Goal: Task Accomplishment & Management: Use online tool/utility

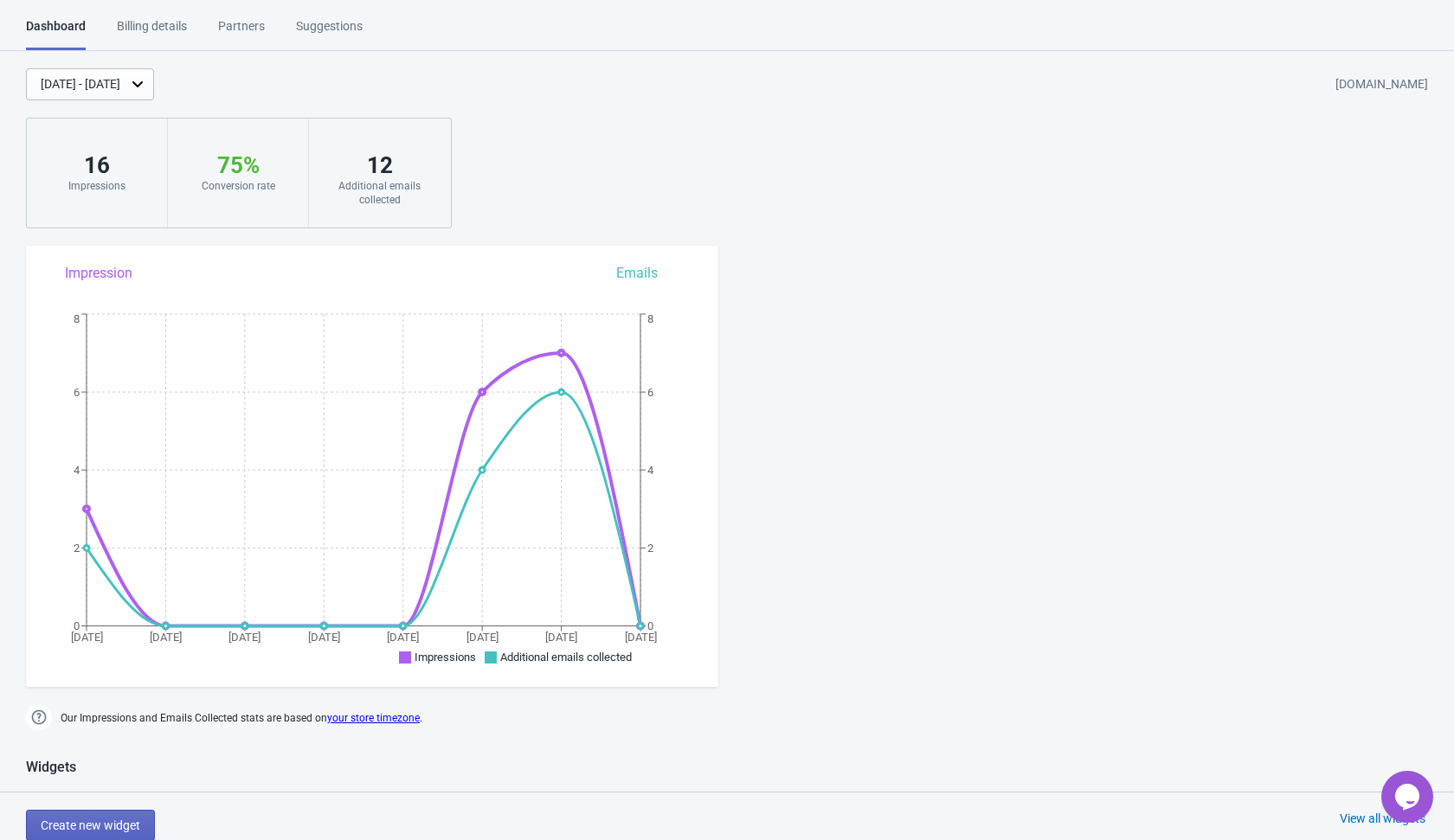
click at [234, 30] on div "Partners" at bounding box center [242, 32] width 47 height 30
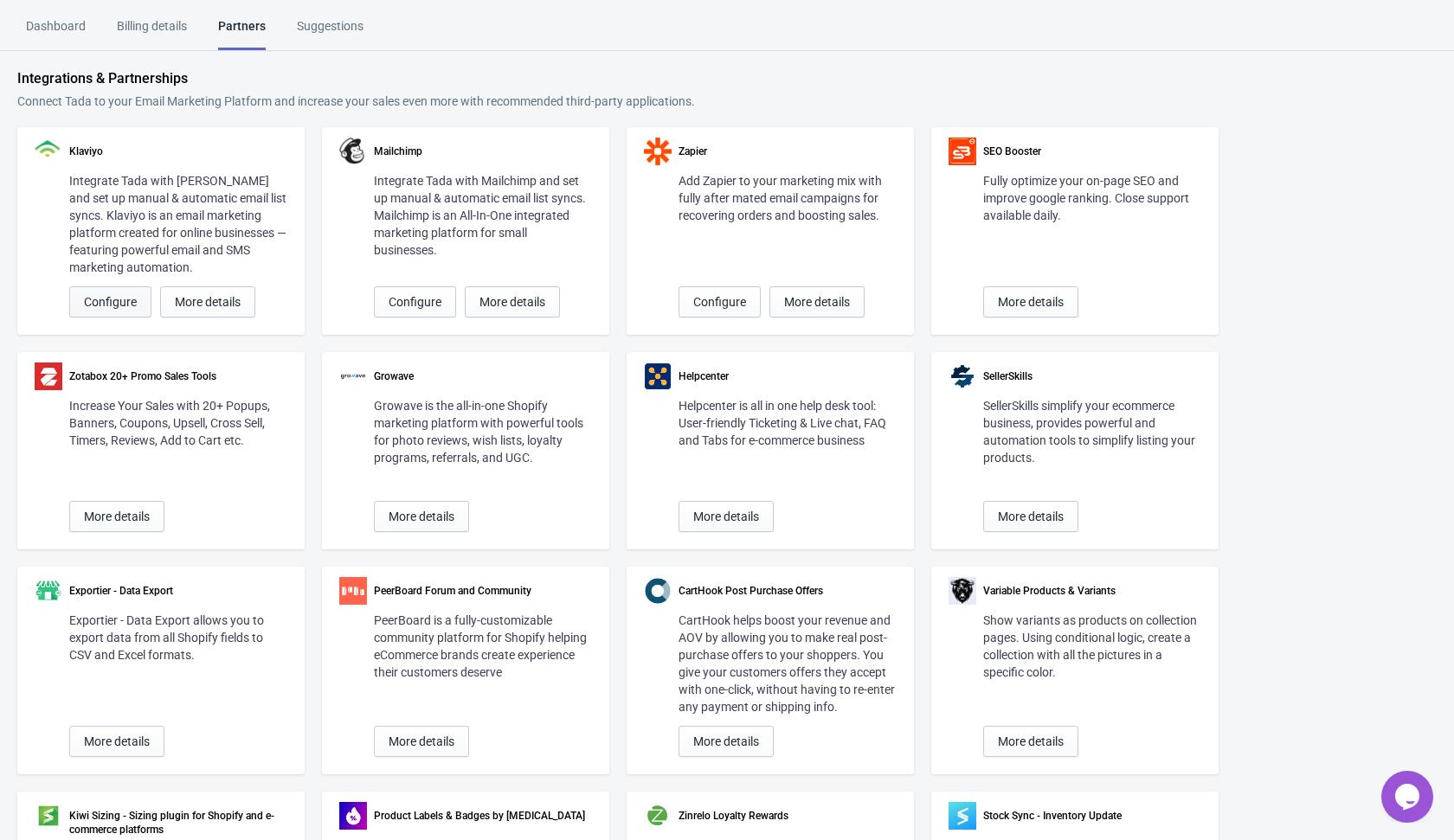
click at [124, 303] on span "Configure" at bounding box center [110, 301] width 53 height 13
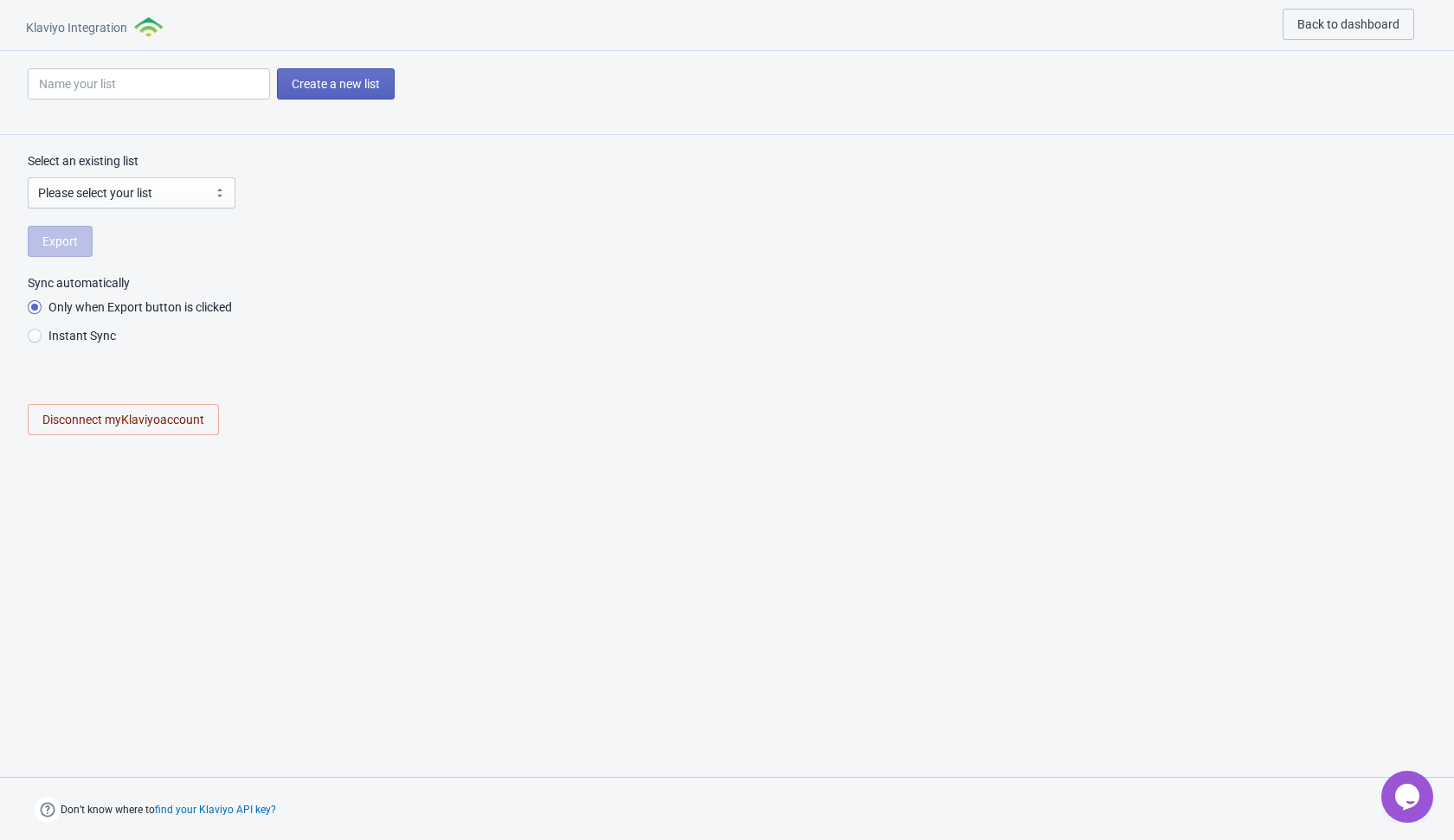
radio input "true"
select select "SpU4Pe"
click at [182, 75] on input at bounding box center [149, 83] width 242 height 31
click at [480, 233] on div "Export" at bounding box center [727, 242] width 1399 height 31
click at [198, 417] on span "Disconnect my Klaviyo account" at bounding box center [123, 419] width 162 height 13
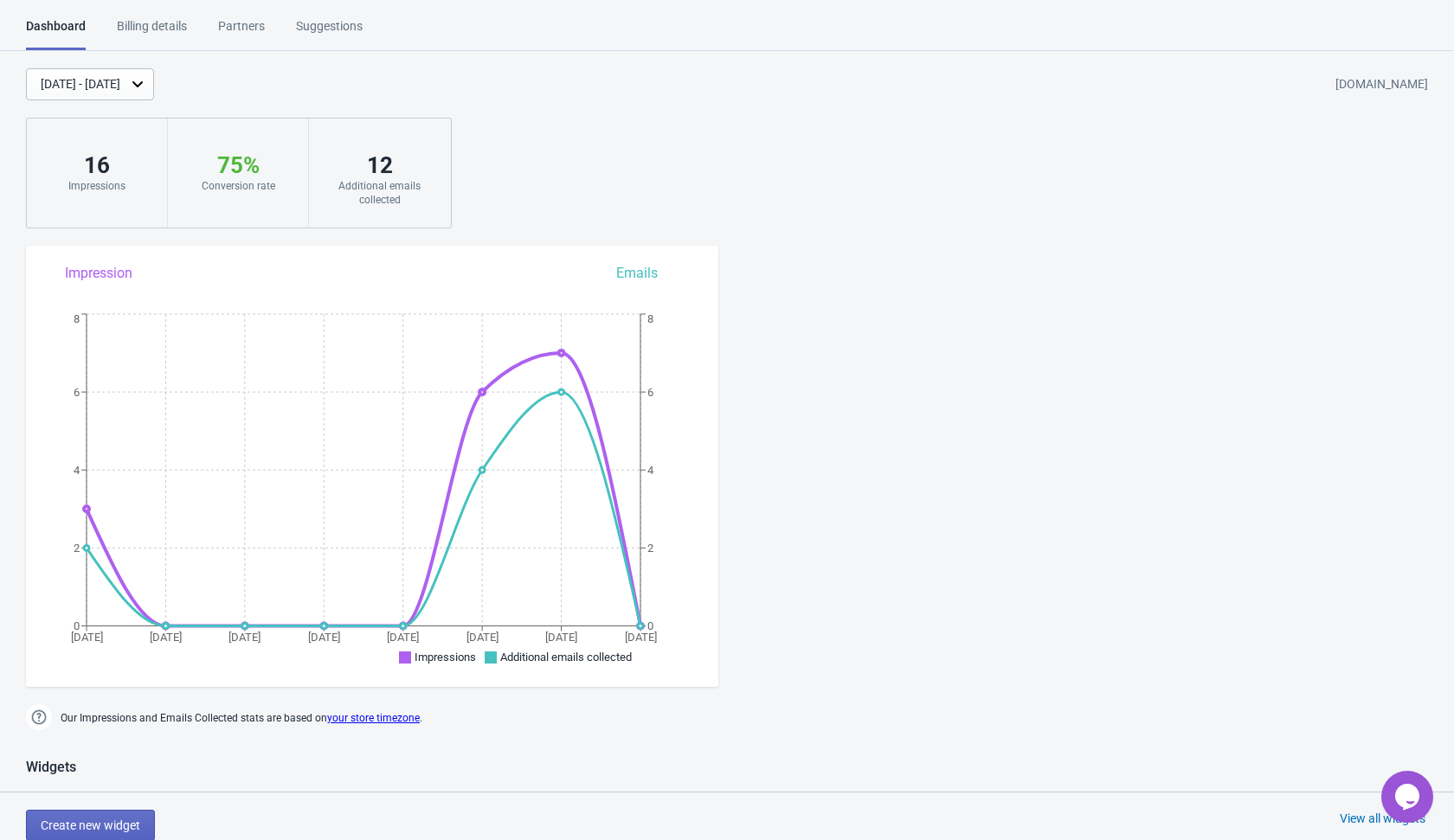
click at [329, 27] on div "Suggestions" at bounding box center [329, 32] width 66 height 30
click at [256, 32] on div "Partners" at bounding box center [242, 32] width 47 height 30
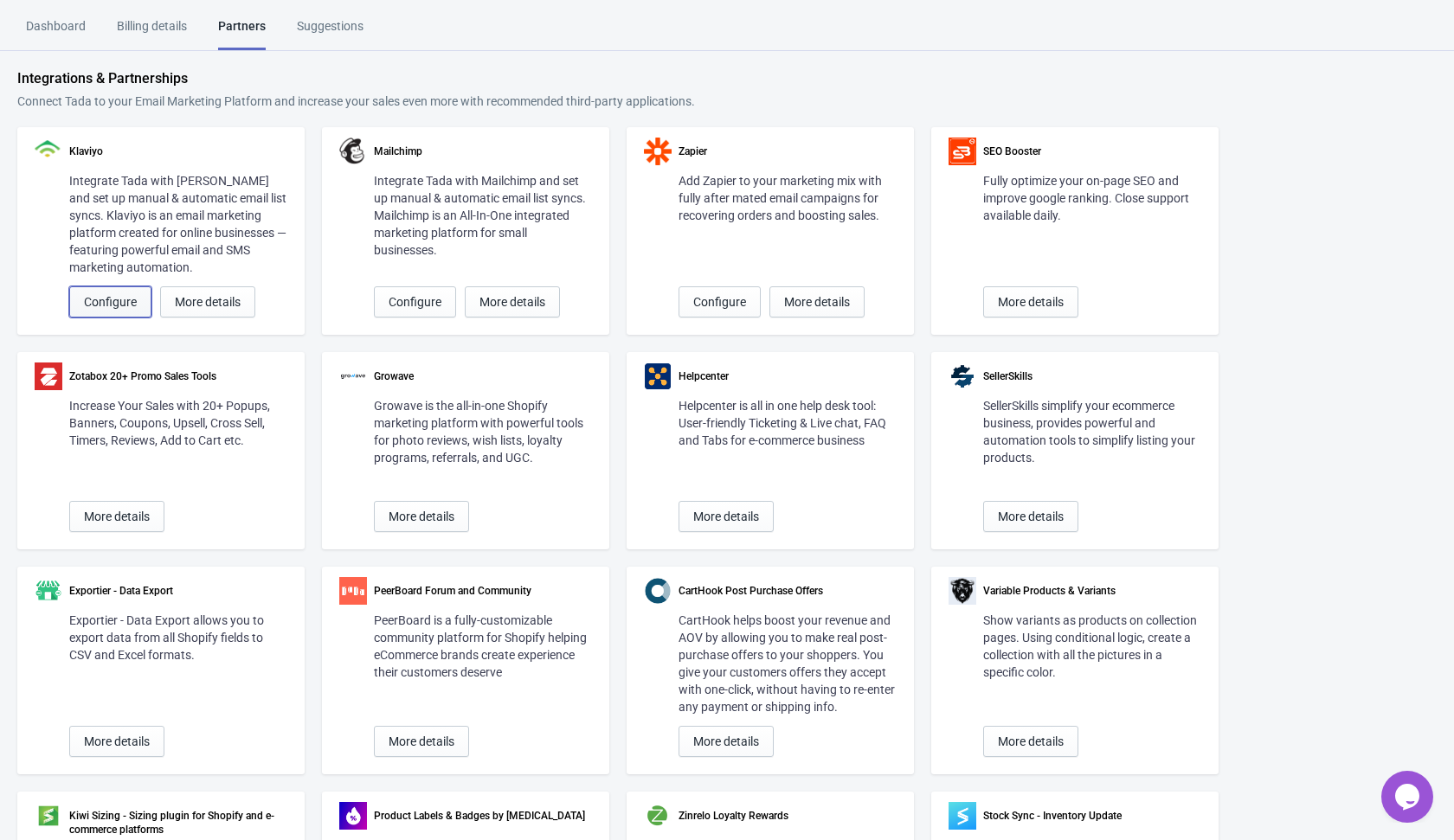
click at [120, 298] on span "Configure" at bounding box center [110, 301] width 53 height 13
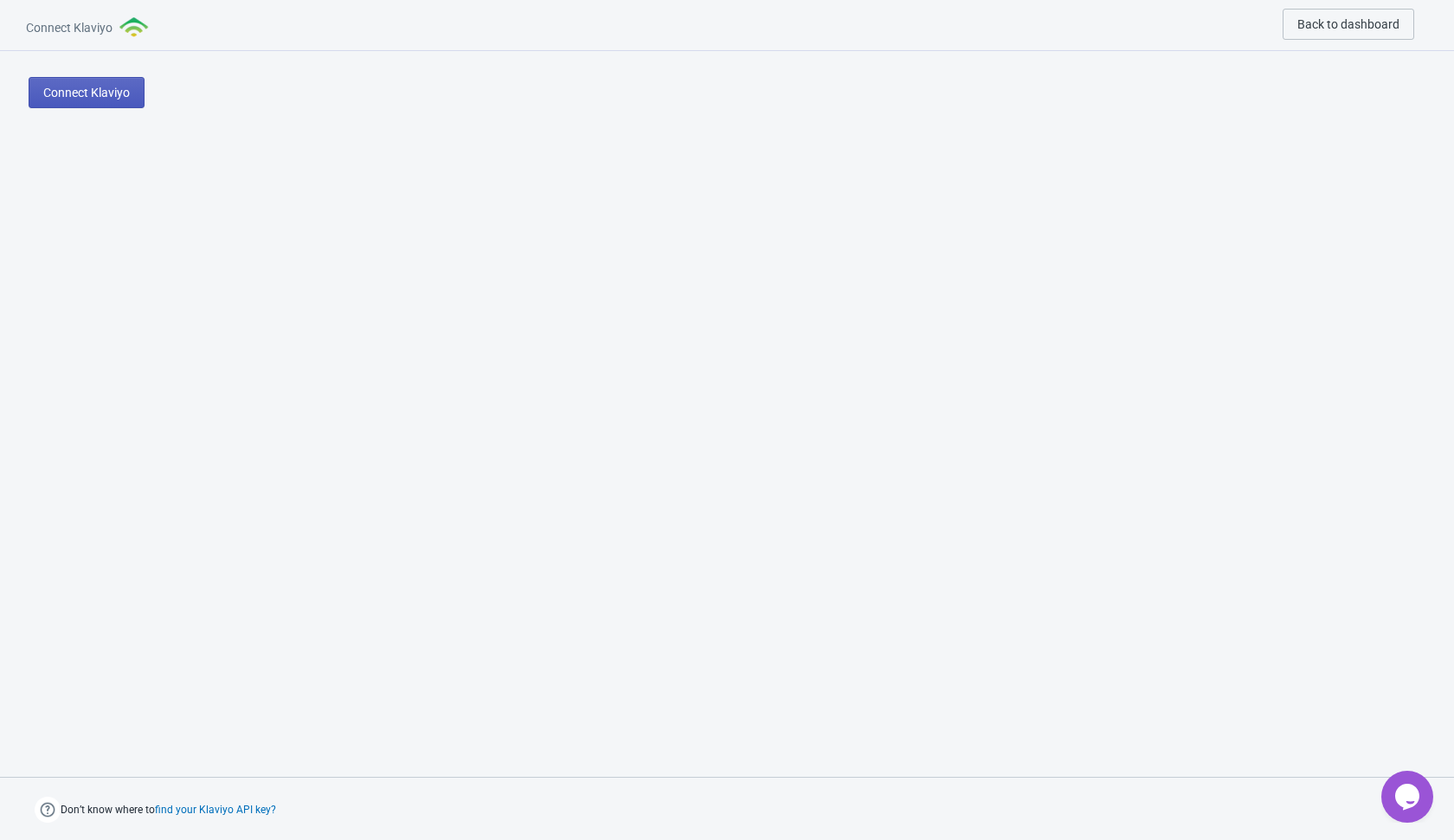
click at [128, 97] on span "Connect Klaviyo" at bounding box center [86, 92] width 87 height 13
